Goal: Task Accomplishment & Management: Manage account settings

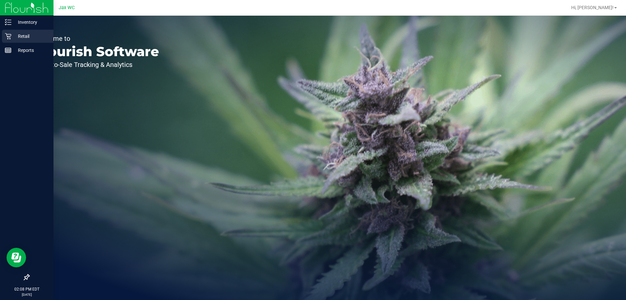
click at [14, 32] on p "Retail" at bounding box center [30, 36] width 39 height 8
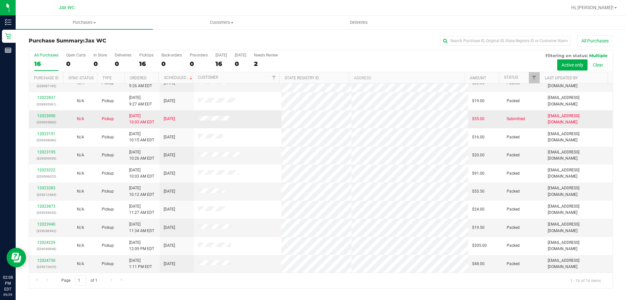
scroll to position [100, 0]
click at [52, 117] on link "12023090" at bounding box center [46, 115] width 18 height 5
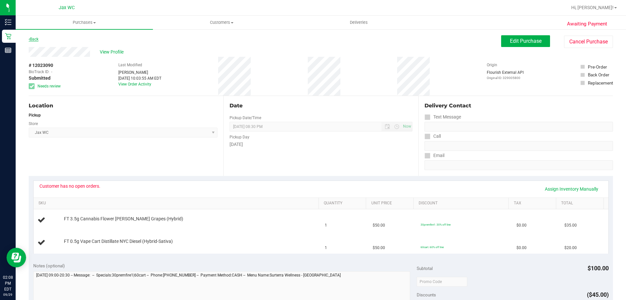
click at [38, 40] on link "Back" at bounding box center [34, 39] width 10 height 5
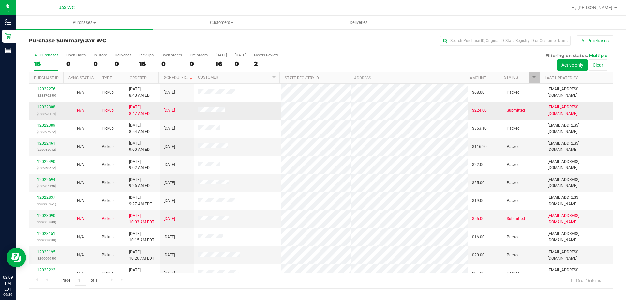
click at [49, 106] on link "12022308" at bounding box center [46, 107] width 18 height 5
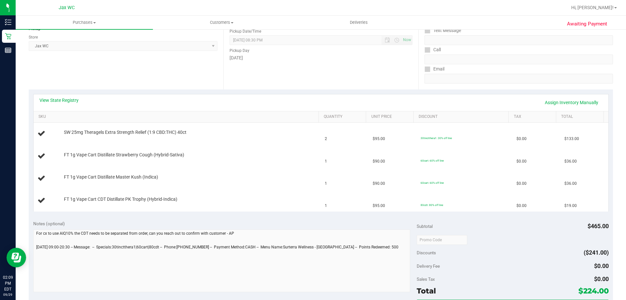
scroll to position [98, 0]
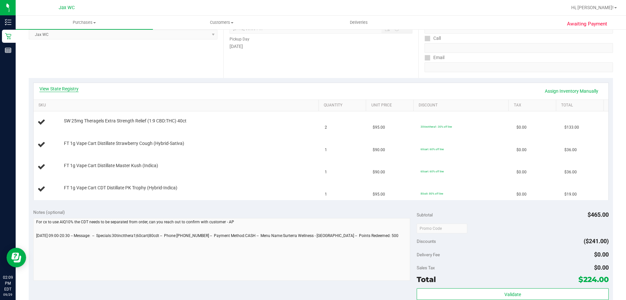
click at [72, 86] on link "View State Registry" at bounding box center [58, 88] width 39 height 7
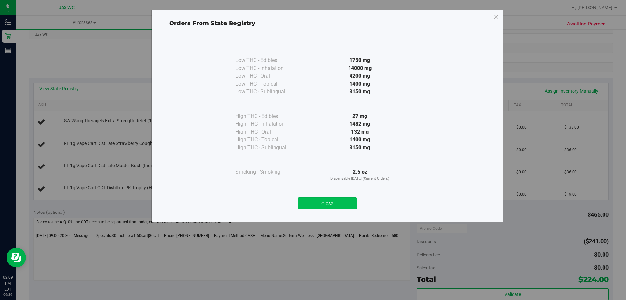
click at [332, 205] on button "Close" at bounding box center [327, 203] width 59 height 12
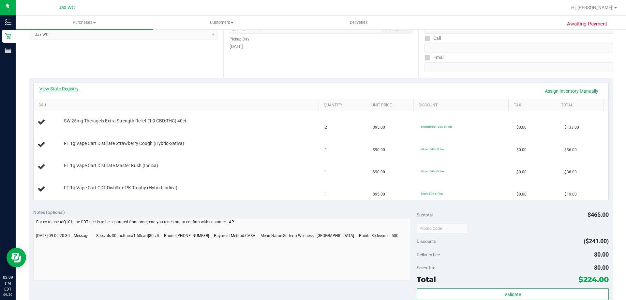
click at [75, 88] on link "View State Registry" at bounding box center [58, 88] width 39 height 7
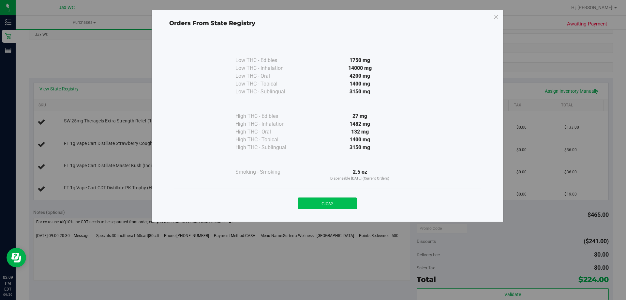
click at [326, 202] on button "Close" at bounding box center [327, 203] width 59 height 12
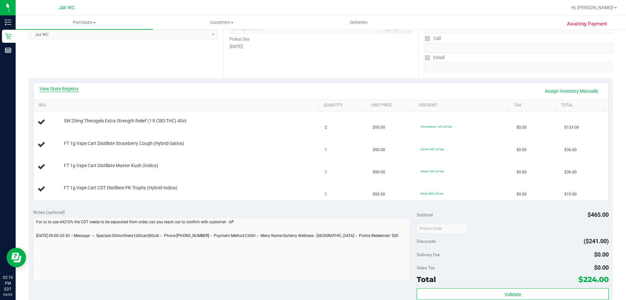
click at [63, 86] on link "View State Registry" at bounding box center [58, 88] width 39 height 7
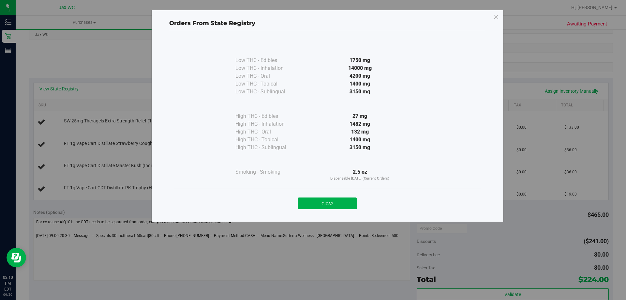
click at [352, 123] on div "1482 mg" at bounding box center [360, 124] width 119 height 8
click at [327, 205] on button "Close" at bounding box center [327, 203] width 59 height 12
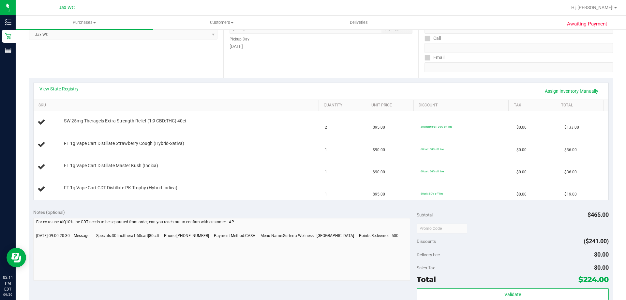
click at [70, 84] on div "View State Registry Assign Inventory Manually" at bounding box center [321, 91] width 575 height 17
click at [68, 86] on link "View State Registry" at bounding box center [58, 88] width 39 height 7
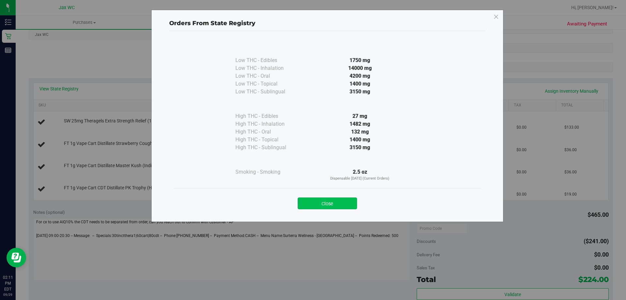
click at [337, 203] on button "Close" at bounding box center [327, 203] width 59 height 12
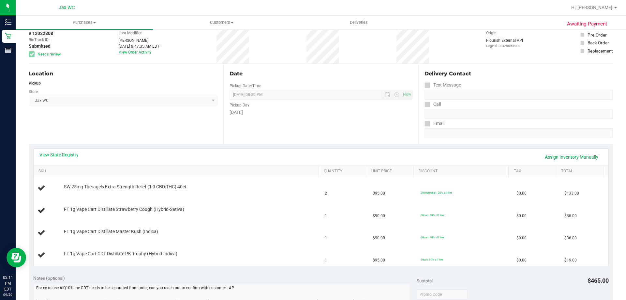
scroll to position [0, 0]
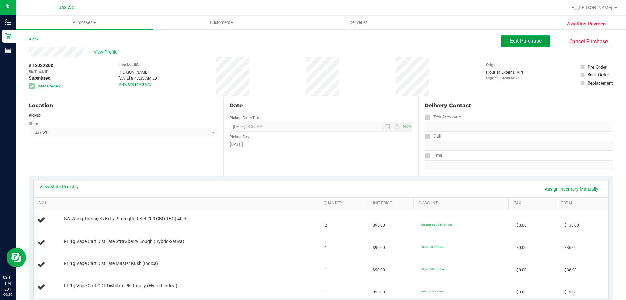
click at [519, 38] on span "Edit Purchase" at bounding box center [526, 41] width 32 height 6
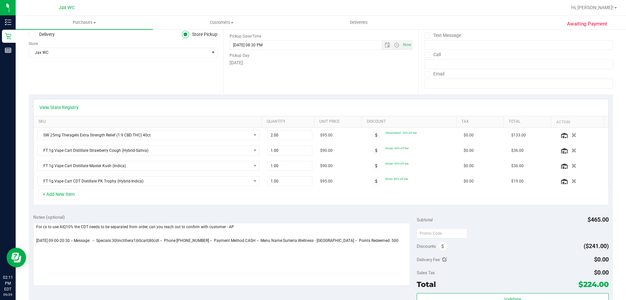
scroll to position [98, 0]
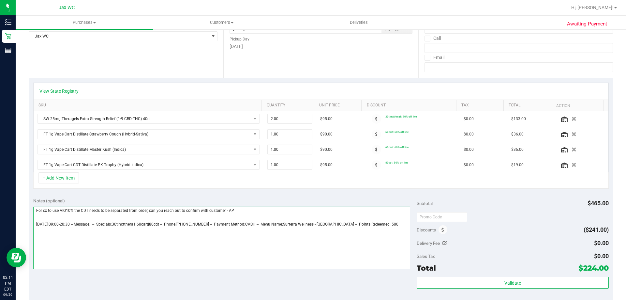
click at [257, 211] on textarea at bounding box center [221, 237] width 377 height 63
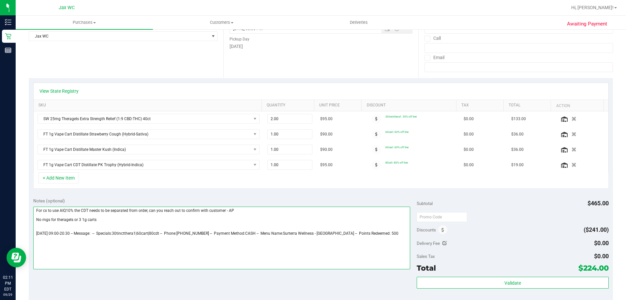
click at [82, 217] on textarea at bounding box center [221, 237] width 377 height 63
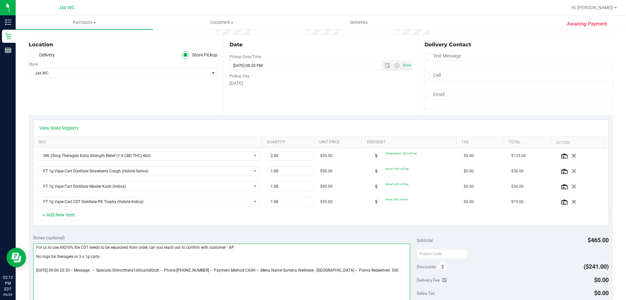
scroll to position [0, 0]
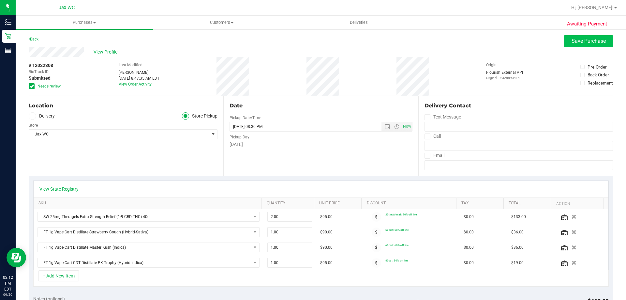
type textarea "For cx to use AIQ10% the CDT needs to be separated from order, can you reach ou…"
click at [574, 42] on span "Save Purchase" at bounding box center [589, 41] width 34 height 6
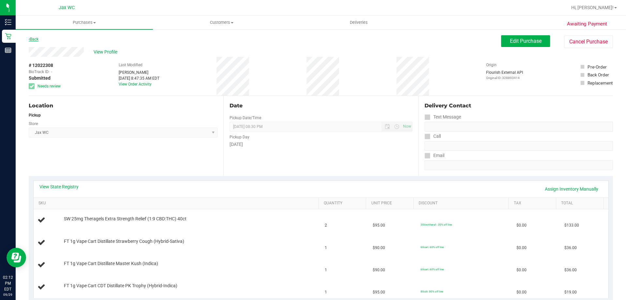
click at [34, 39] on link "Back" at bounding box center [34, 39] width 10 height 5
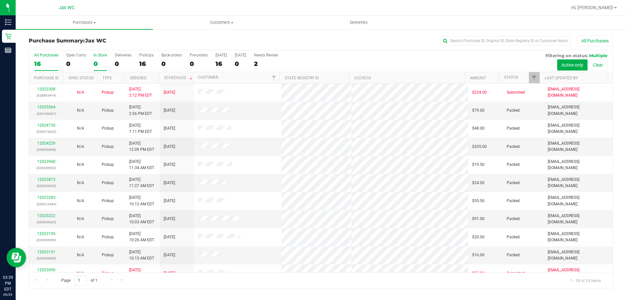
click at [96, 62] on div "0" at bounding box center [100, 64] width 13 height 8
click at [0, 0] on input "In Store 0" at bounding box center [0, 0] width 0 height 0
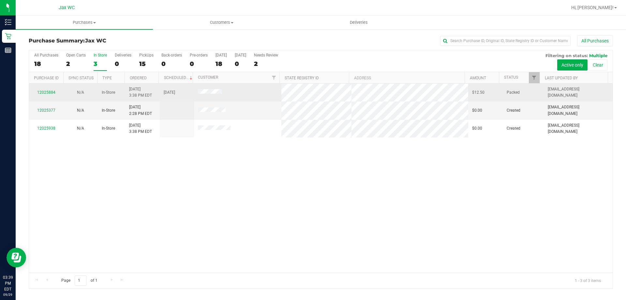
click at [45, 88] on td "12025884" at bounding box center [46, 93] width 34 height 18
click at [47, 94] on link "12025884" at bounding box center [46, 92] width 18 height 5
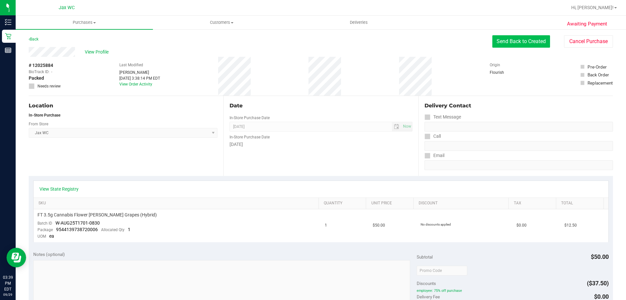
click at [520, 41] on button "Send Back to Created" at bounding box center [522, 41] width 58 height 12
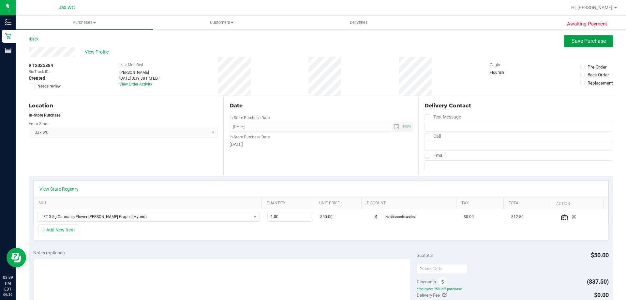
click at [581, 43] on span "Save Purchase" at bounding box center [589, 41] width 34 height 6
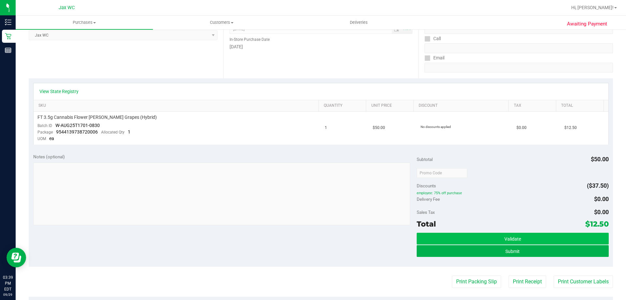
scroll to position [98, 0]
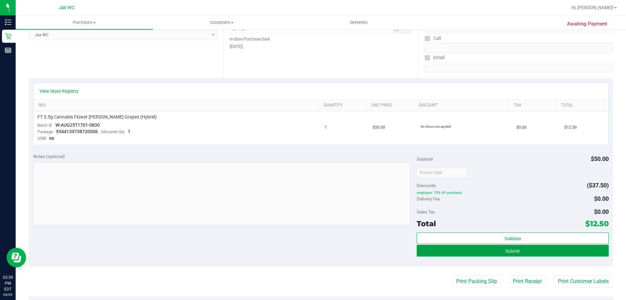
click at [497, 250] on button "Submit" at bounding box center [513, 251] width 192 height 12
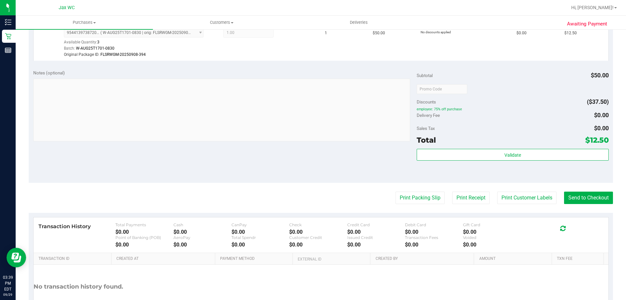
scroll to position [196, 0]
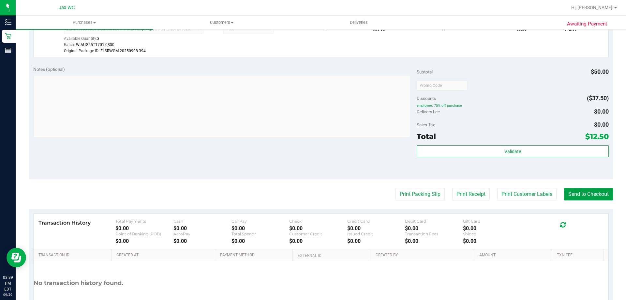
click at [591, 191] on button "Send to Checkout" at bounding box center [588, 194] width 49 height 12
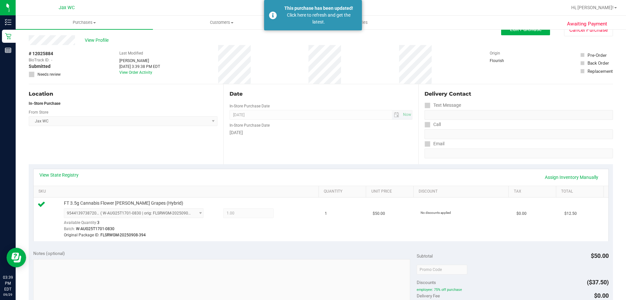
scroll to position [0, 0]
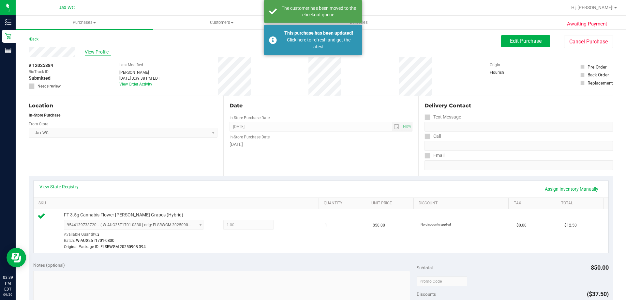
click at [99, 49] on span "View Profile" at bounding box center [98, 52] width 26 height 7
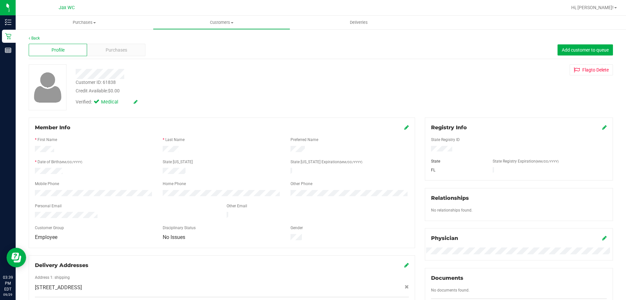
click at [67, 49] on div "Profile" at bounding box center [58, 50] width 58 height 12
click at [115, 45] on div "Purchases" at bounding box center [116, 50] width 58 height 12
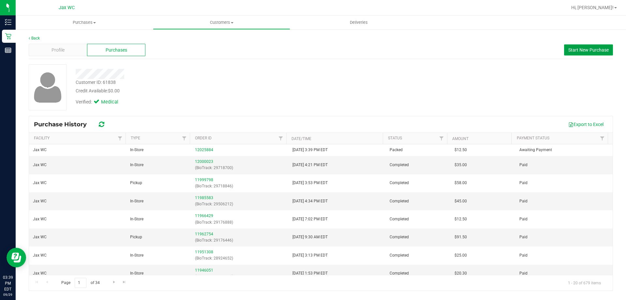
click at [601, 48] on span "Start New Purchase" at bounding box center [589, 49] width 40 height 5
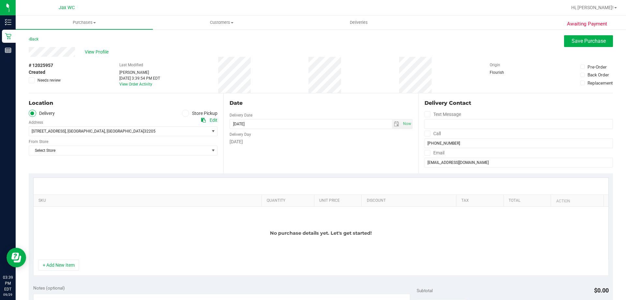
click at [188, 116] on label "Store Pickup" at bounding box center [200, 114] width 36 height 8
click at [0, 0] on input "Store Pickup" at bounding box center [0, 0] width 0 height 0
click at [187, 115] on span at bounding box center [186, 114] width 8 height 8
click at [0, 0] on input "Store Pickup" at bounding box center [0, 0] width 0 height 0
click at [192, 129] on span "Select Store" at bounding box center [119, 131] width 180 height 9
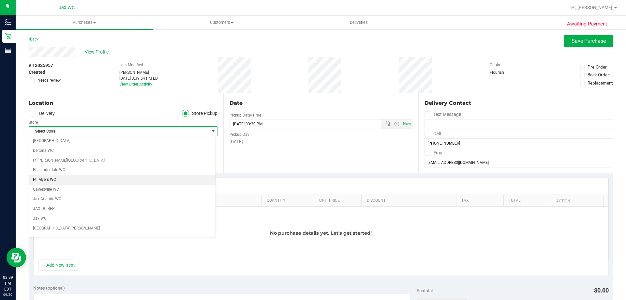
scroll to position [98, 0]
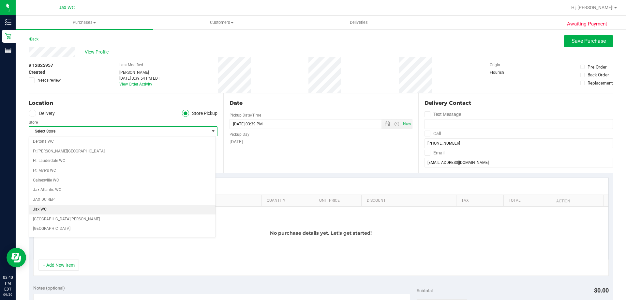
click at [43, 207] on li "Jax WC" at bounding box center [122, 210] width 187 height 10
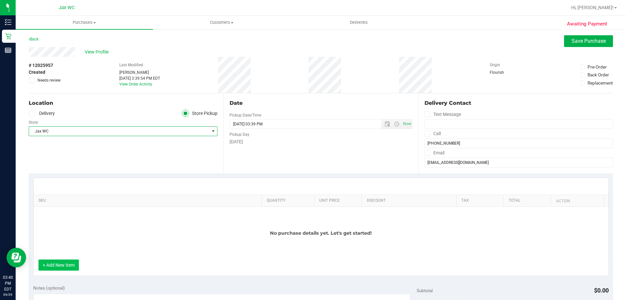
click at [70, 265] on button "+ Add New Item" at bounding box center [58, 264] width 40 height 11
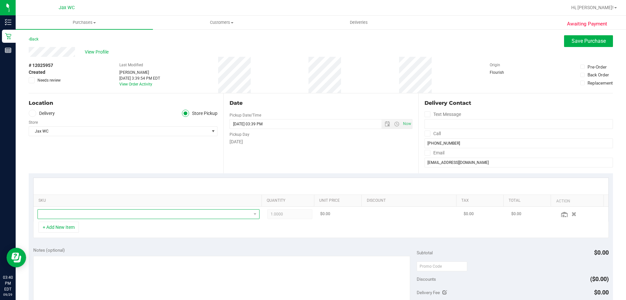
click at [95, 218] on span "NO DATA FOUND" at bounding box center [144, 213] width 213 height 9
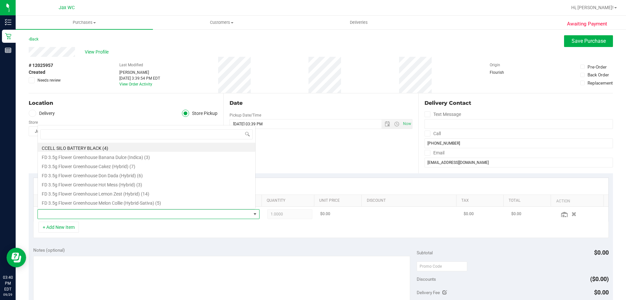
scroll to position [10, 216]
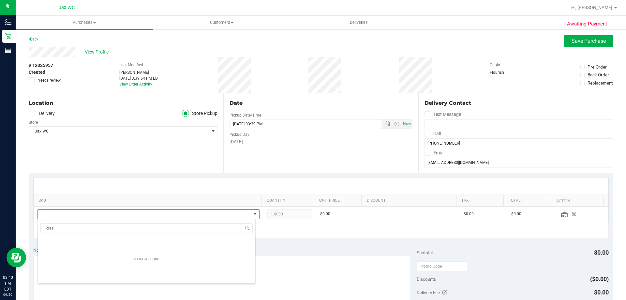
type input "cja"
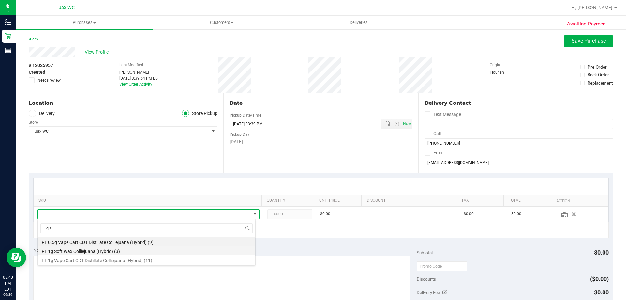
click at [114, 246] on li "FT 1g Soft Wax Colliejuana (Hybrid) (3)" at bounding box center [147, 250] width 218 height 9
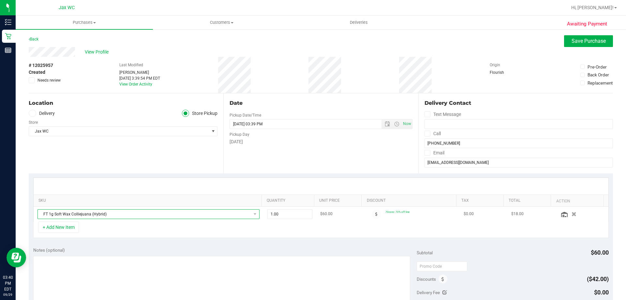
click at [120, 215] on span "FT 1g Soft Wax Colliejuana (Hybrid)" at bounding box center [144, 213] width 213 height 9
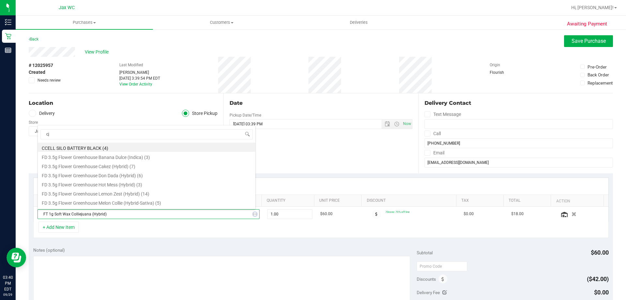
type input "cja"
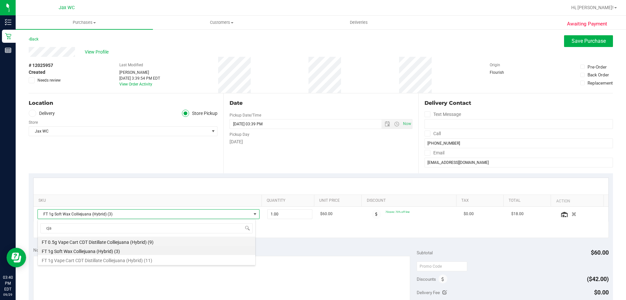
click at [111, 241] on li "FT 0.5g Vape Cart CDT Distillate Colliejuana (Hybrid) (9)" at bounding box center [147, 240] width 218 height 9
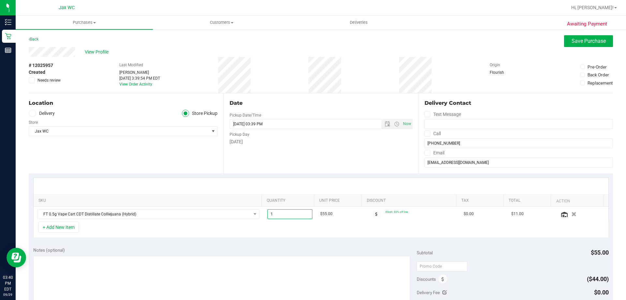
click at [285, 217] on span "1.00 1" at bounding box center [289, 214] width 45 height 10
type input "2"
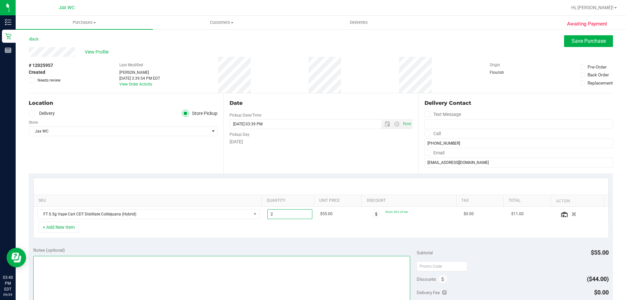
type input "2.00"
click at [341, 257] on textarea at bounding box center [221, 287] width 377 height 63
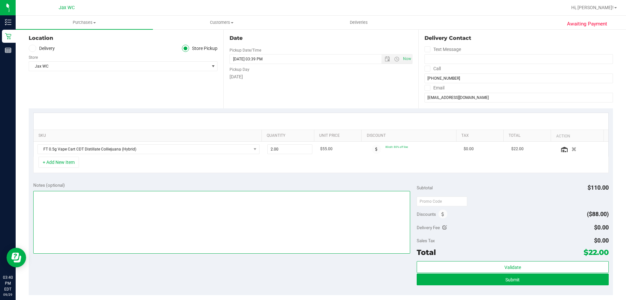
scroll to position [65, 0]
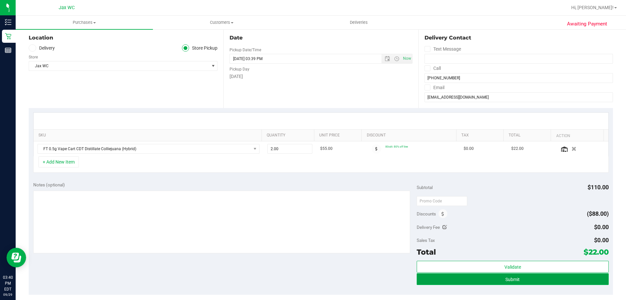
click at [541, 280] on button "Submit" at bounding box center [513, 279] width 192 height 12
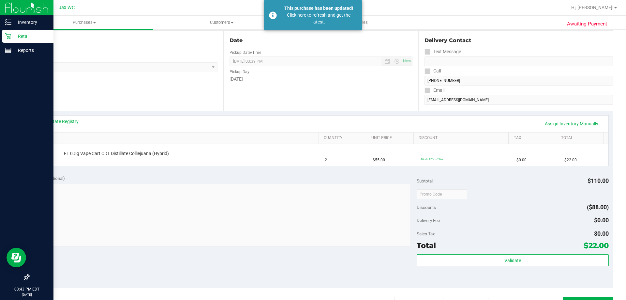
click at [11, 38] on icon at bounding box center [8, 36] width 7 height 7
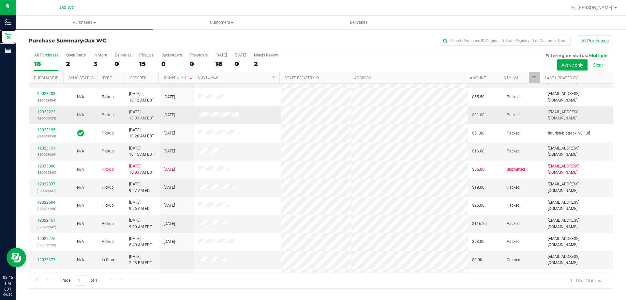
scroll to position [136, 0]
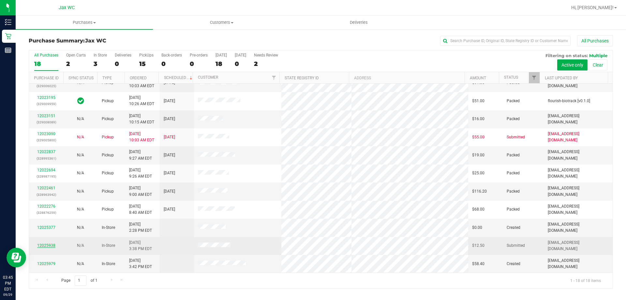
click at [50, 244] on link "12025938" at bounding box center [46, 245] width 18 height 5
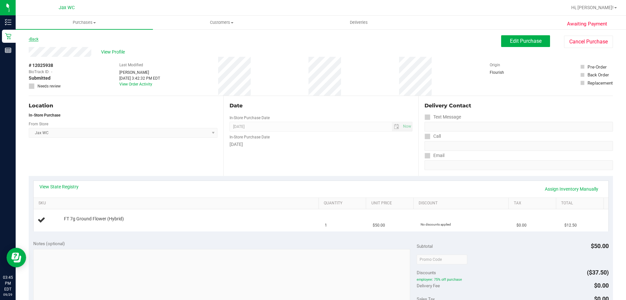
click at [32, 40] on link "Back" at bounding box center [34, 39] width 10 height 5
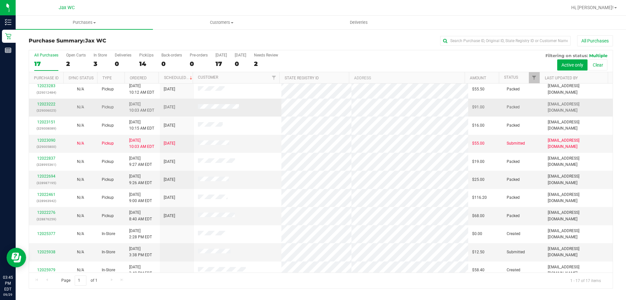
scroll to position [118, 0]
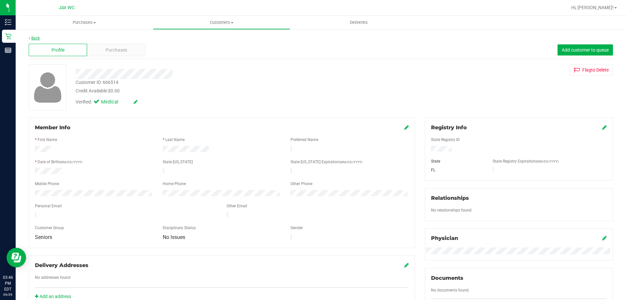
click at [37, 38] on link "Back" at bounding box center [34, 38] width 11 height 5
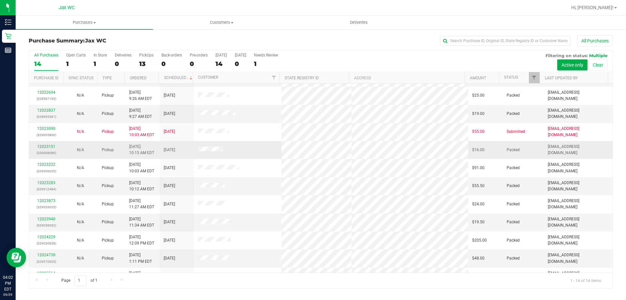
scroll to position [64, 0]
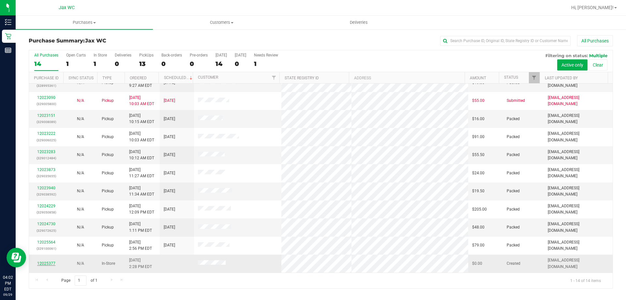
click at [50, 263] on link "12025377" at bounding box center [46, 263] width 18 height 5
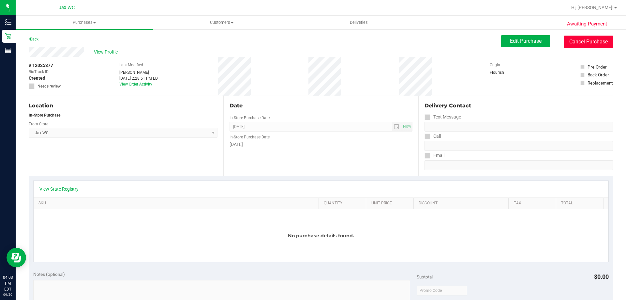
click at [585, 45] on button "Cancel Purchase" at bounding box center [588, 42] width 49 height 12
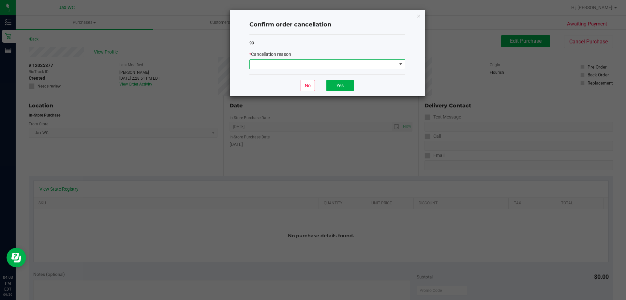
click at [330, 69] on span at bounding box center [328, 64] width 156 height 10
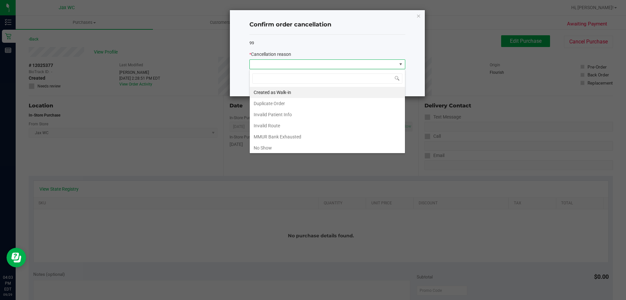
scroll to position [10, 156]
click at [299, 93] on li "Created as Walk-in" at bounding box center [327, 92] width 155 height 11
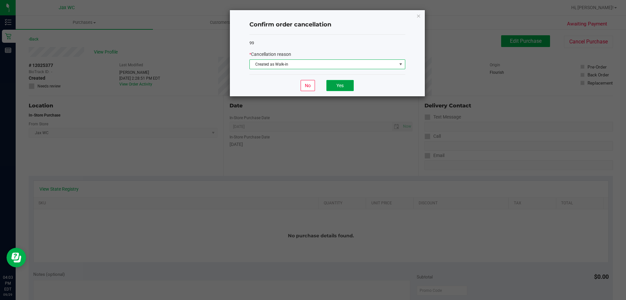
click at [343, 82] on button "Yes" at bounding box center [340, 85] width 27 height 11
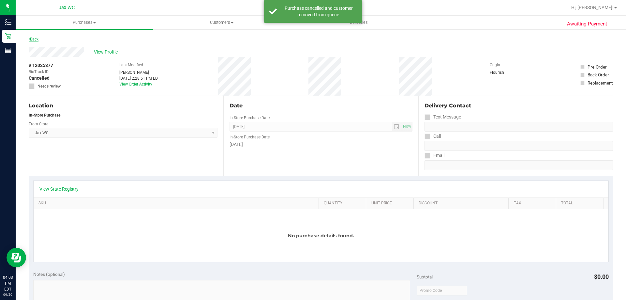
click at [34, 41] on link "Back" at bounding box center [34, 39] width 10 height 5
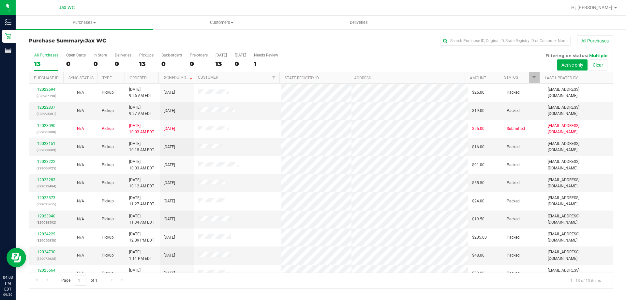
scroll to position [46, 0]
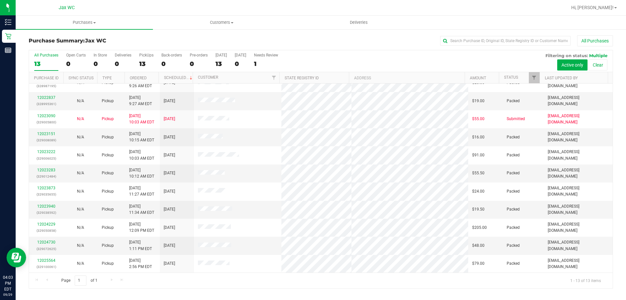
click at [25, 78] on div "All Purchases 13 Open Carts 0 In Store 0 Deliveries 0 PickUps 13 Back-orders 0 …" at bounding box center [321, 169] width 594 height 239
